Goal: Task Accomplishment & Management: Complete application form

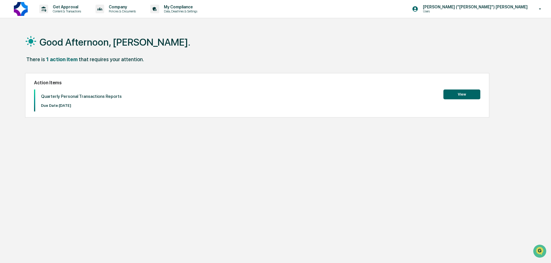
click at [460, 92] on button "View" at bounding box center [461, 94] width 37 height 10
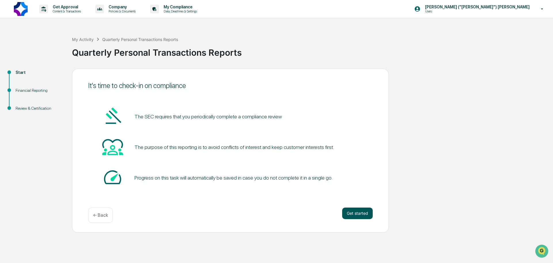
click at [355, 215] on button "Get started" at bounding box center [357, 213] width 31 height 12
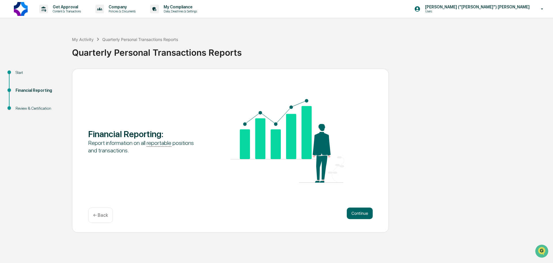
click at [355, 215] on button "Continue" at bounding box center [360, 213] width 26 height 12
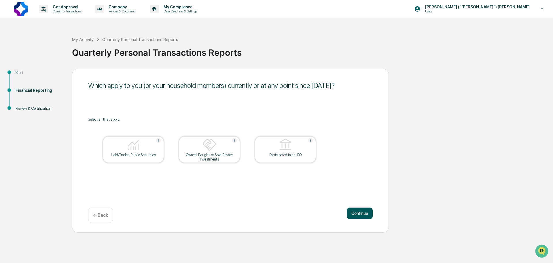
click at [355, 216] on button "Continue" at bounding box center [360, 213] width 26 height 12
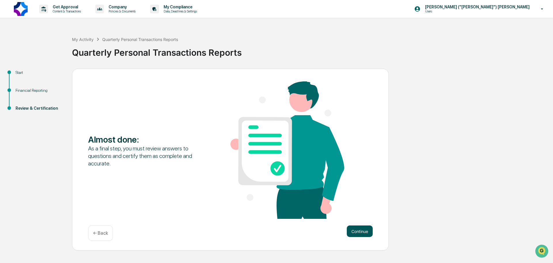
click at [362, 233] on button "Continue" at bounding box center [360, 231] width 26 height 12
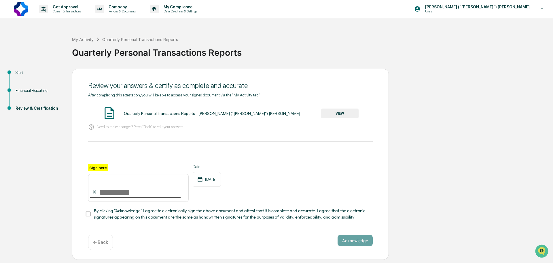
click at [111, 195] on input "Sign here" at bounding box center [138, 188] width 101 height 28
type input "**********"
click at [256, 196] on div "**********" at bounding box center [230, 182] width 285 height 37
click at [348, 241] on button "Acknowledge" at bounding box center [355, 240] width 35 height 12
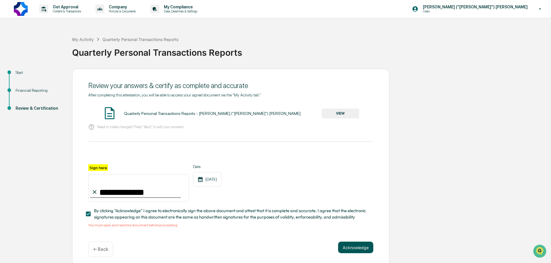
click at [349, 248] on button "Acknowledge" at bounding box center [355, 247] width 35 height 12
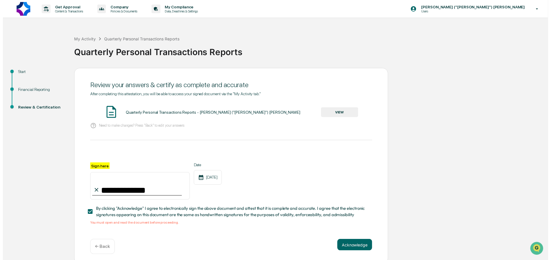
scroll to position [5, 0]
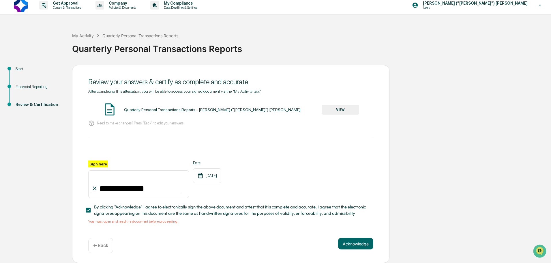
click at [332, 109] on button "VIEW" at bounding box center [339, 110] width 37 height 10
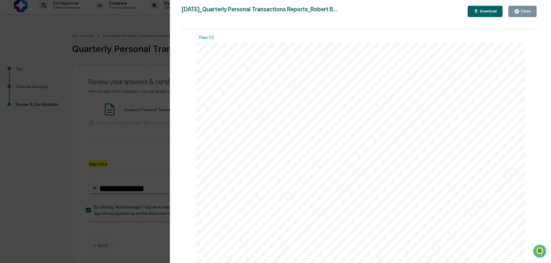
click at [482, 11] on div "Download" at bounding box center [487, 11] width 18 height 4
click at [522, 10] on div "Close" at bounding box center [524, 11] width 11 height 4
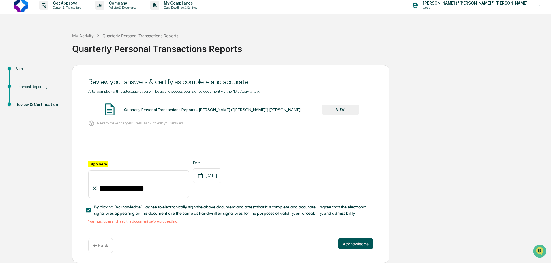
click at [348, 244] on button "Acknowledge" at bounding box center [355, 243] width 35 height 12
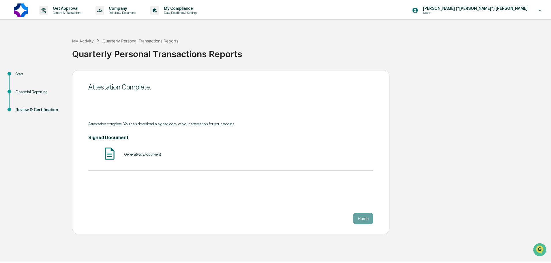
scroll to position [0, 0]
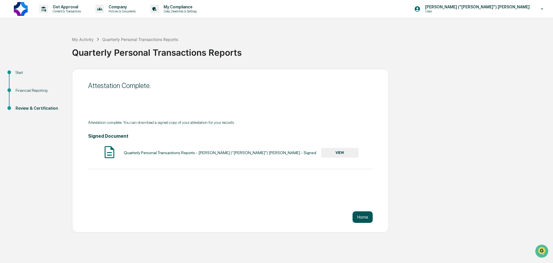
click at [360, 217] on button "Home" at bounding box center [363, 217] width 20 height 12
